Goal: Task Accomplishment & Management: Manage account settings

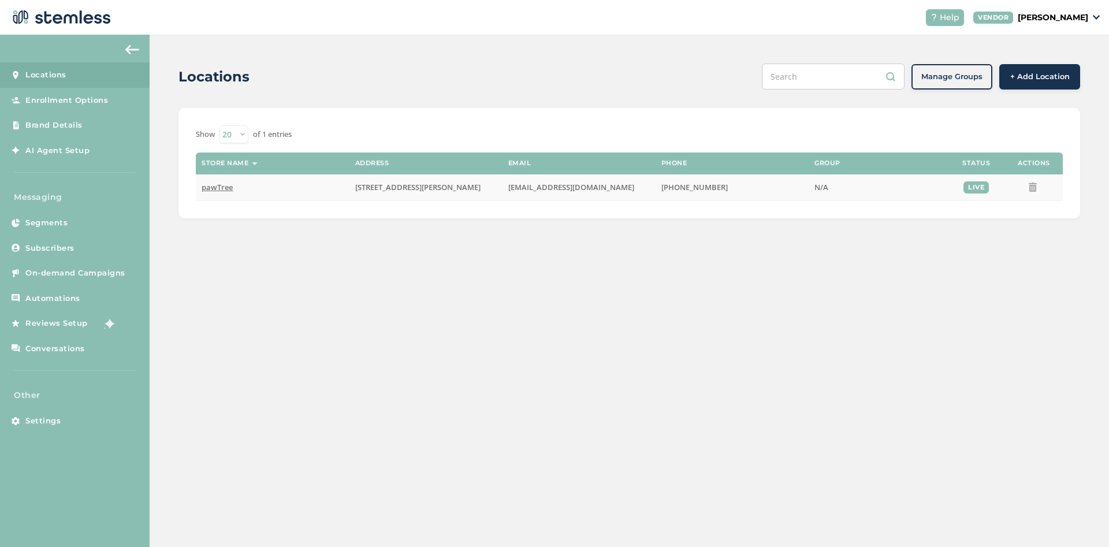
click at [222, 187] on span "pawTree" at bounding box center [217, 187] width 31 height 10
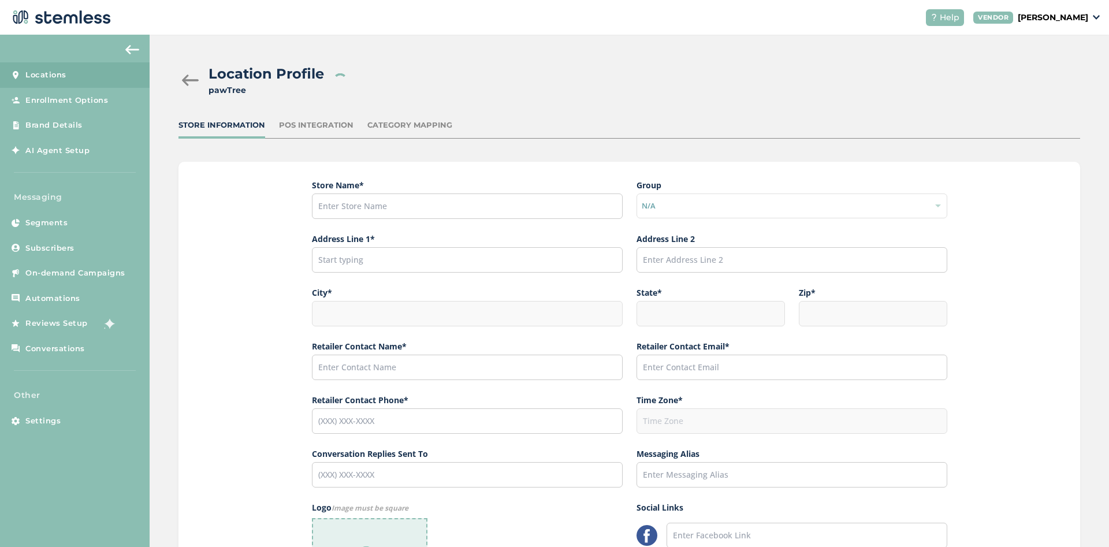
type input "[PHONE_NUMBER]"
type input "pawTree"
type input "[STREET_ADDRESS][PERSON_NAME]"
type input "Suite 150"
type input "Southlake"
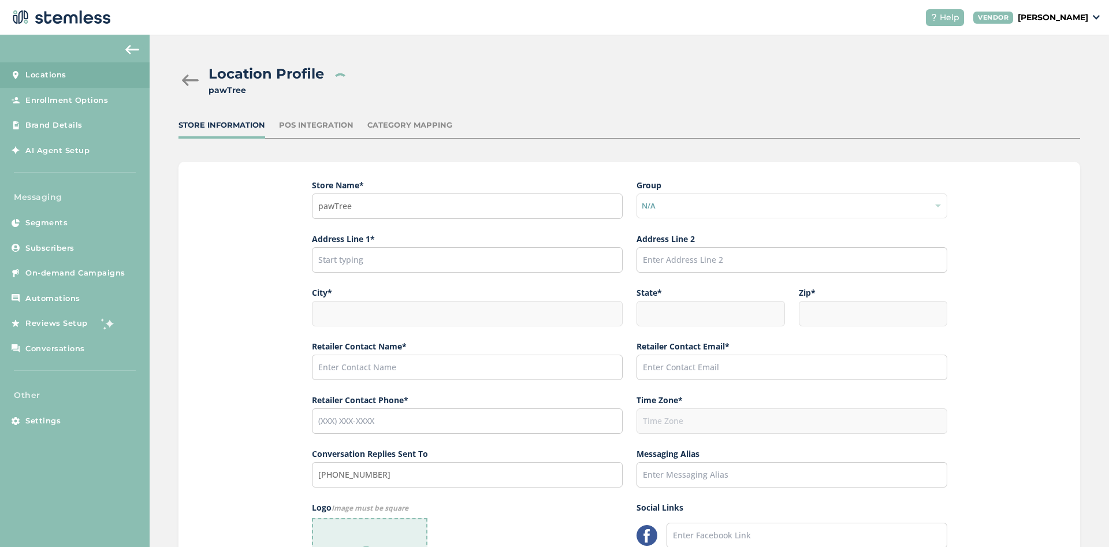
type input "[GEOGRAPHIC_DATA]"
type input "76092"
type input "Support"
type input "[EMAIL_ADDRESS][DOMAIN_NAME]"
type input "[PHONE_NUMBER]"
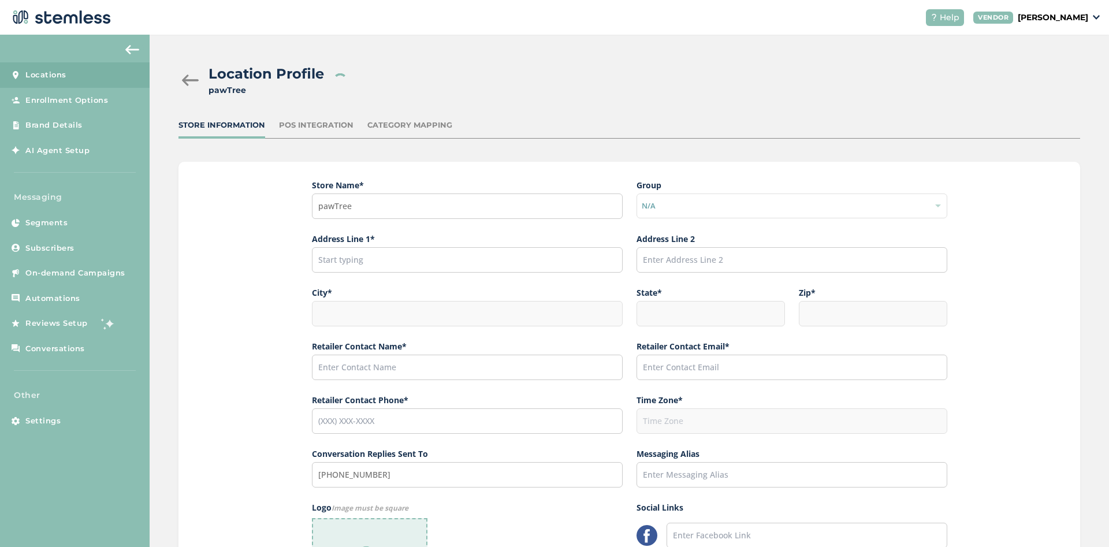
type input "America/[GEOGRAPHIC_DATA]"
type input "pawTree Support"
type input "[URL][DOMAIN_NAME]"
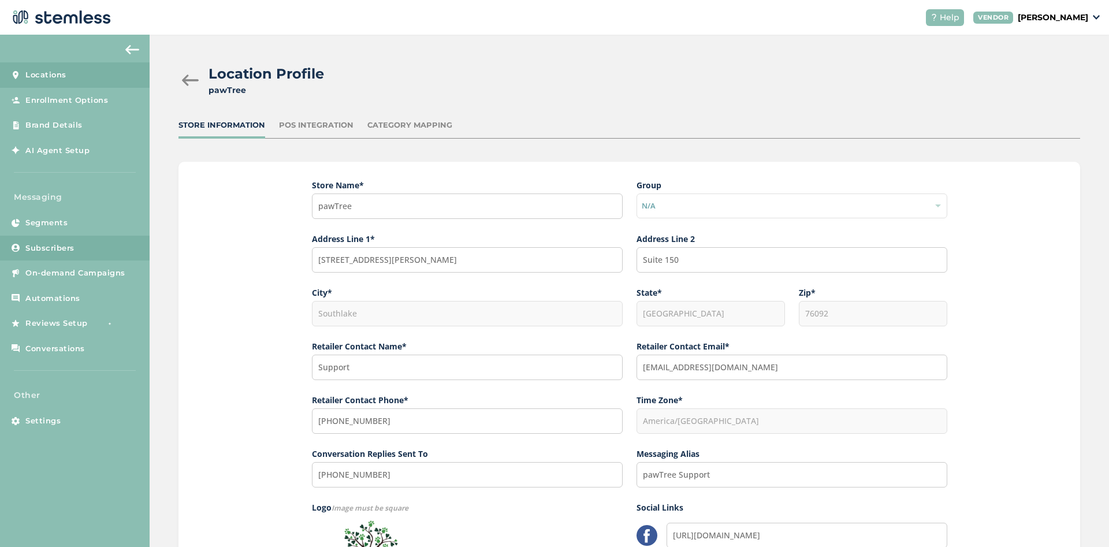
click at [73, 248] on span "Subscribers" at bounding box center [49, 249] width 49 height 12
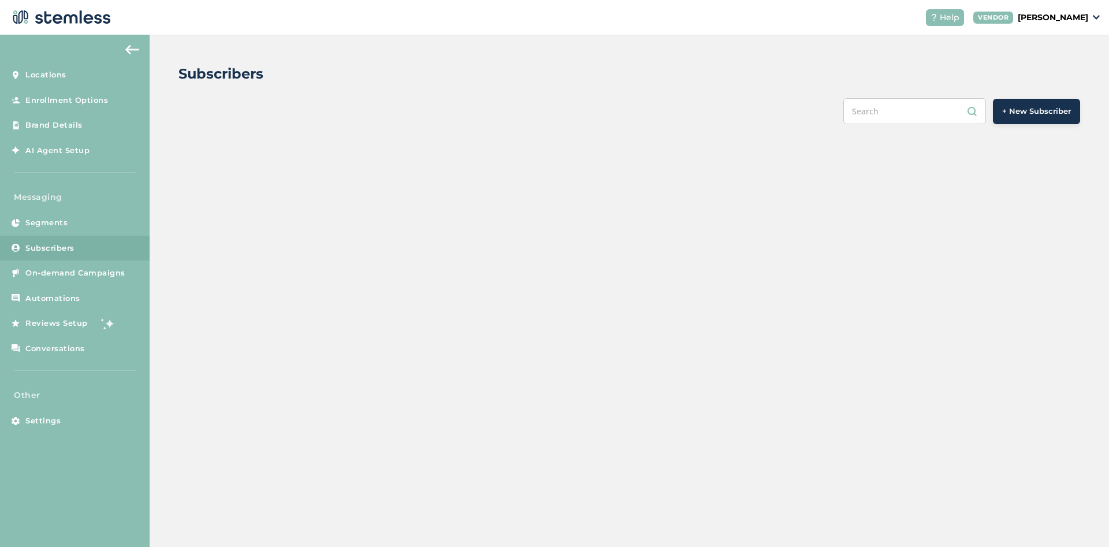
click at [864, 116] on input "text" at bounding box center [915, 111] width 143 height 26
paste input "[EMAIL_ADDRESS][DOMAIN_NAME]"
type input "[EMAIL_ADDRESS][DOMAIN_NAME]"
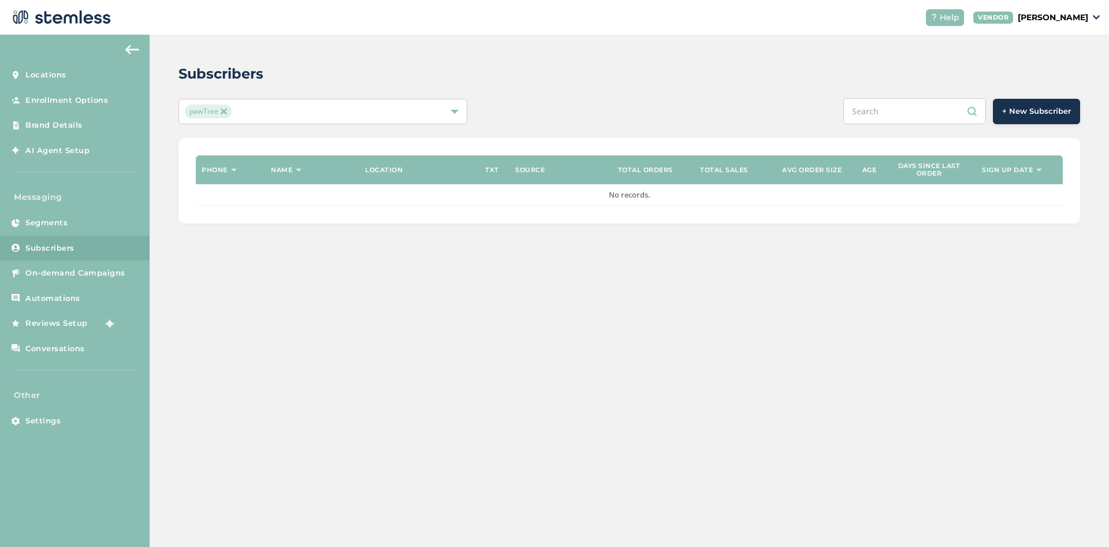
click at [864, 116] on input "text" at bounding box center [915, 111] width 143 height 26
paste input "[EMAIL_ADDRESS][DOMAIN_NAME]"
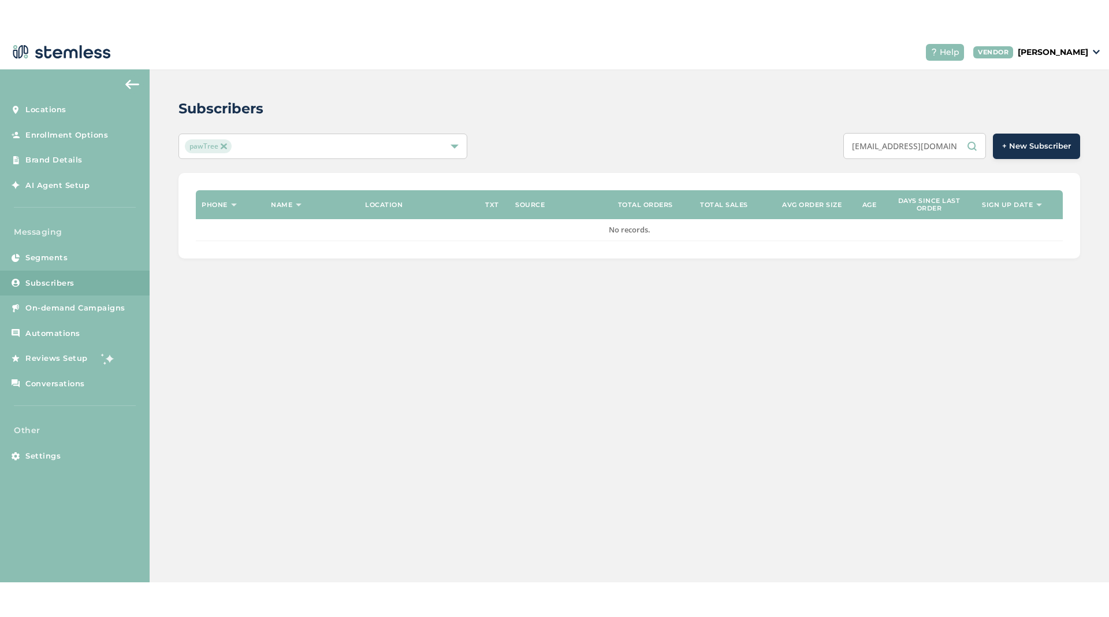
scroll to position [0, 3]
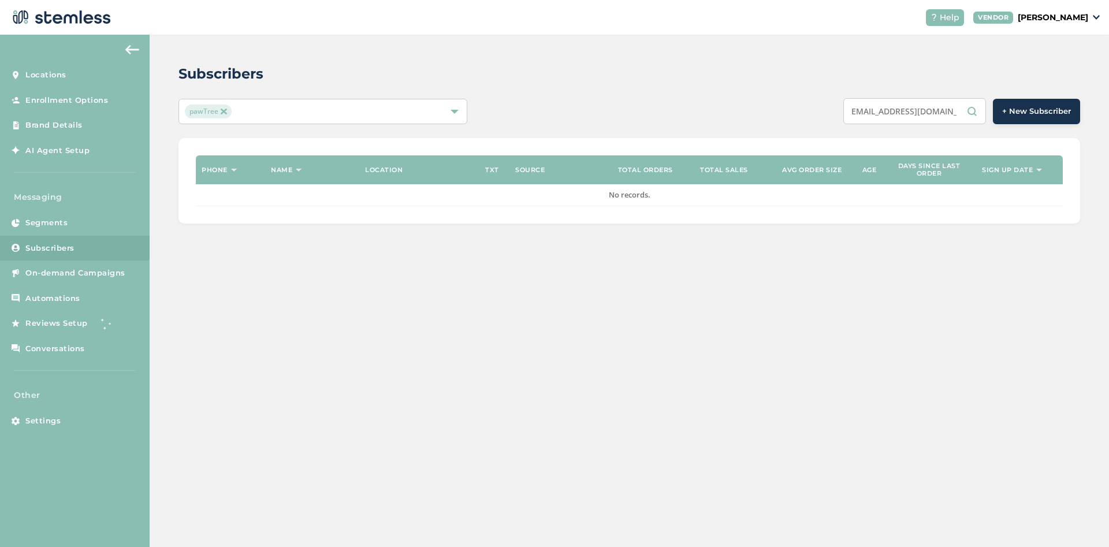
click at [923, 112] on input "[EMAIL_ADDRESS][DOMAIN_NAME]" at bounding box center [915, 111] width 143 height 26
type input "[EMAIL_ADDRESS][DOMAIN_NAME]"
